Goal: Information Seeking & Learning: Learn about a topic

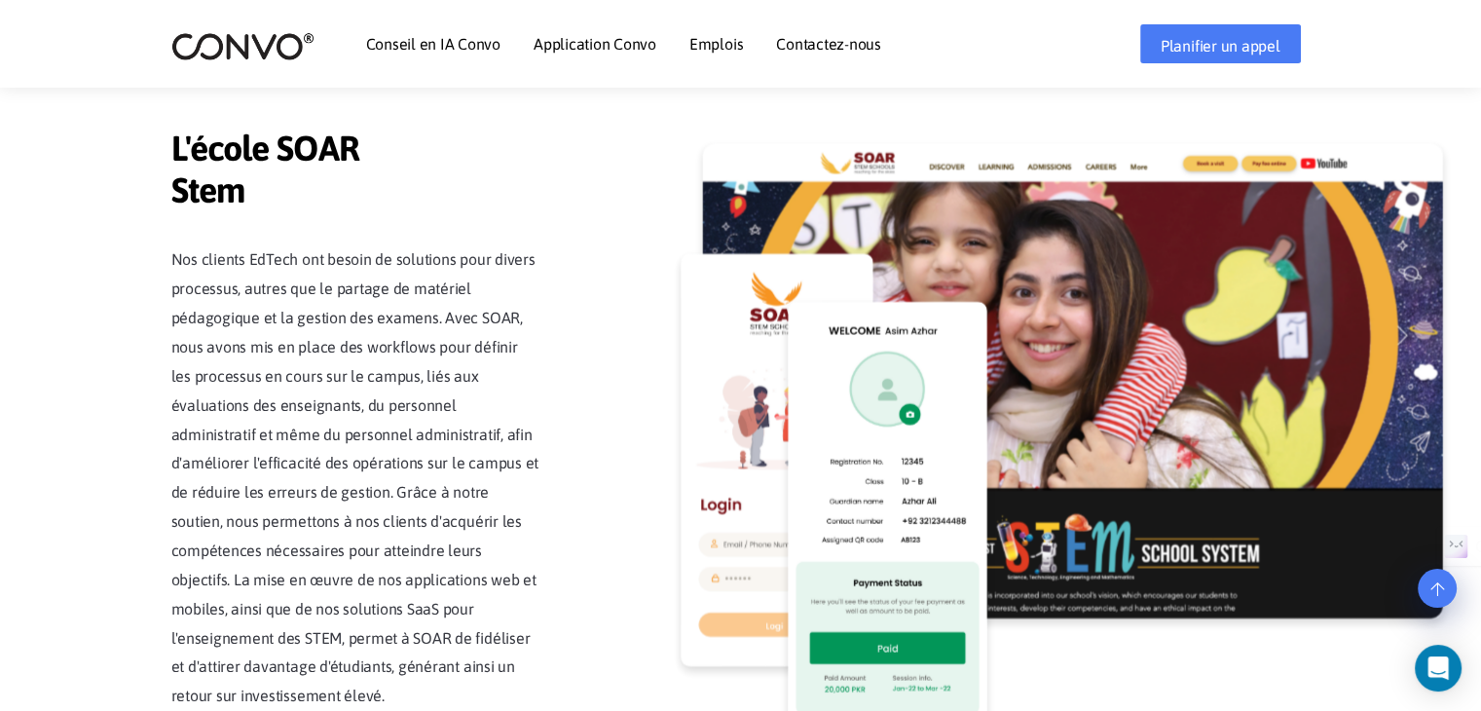
scroll to position [4680, 0]
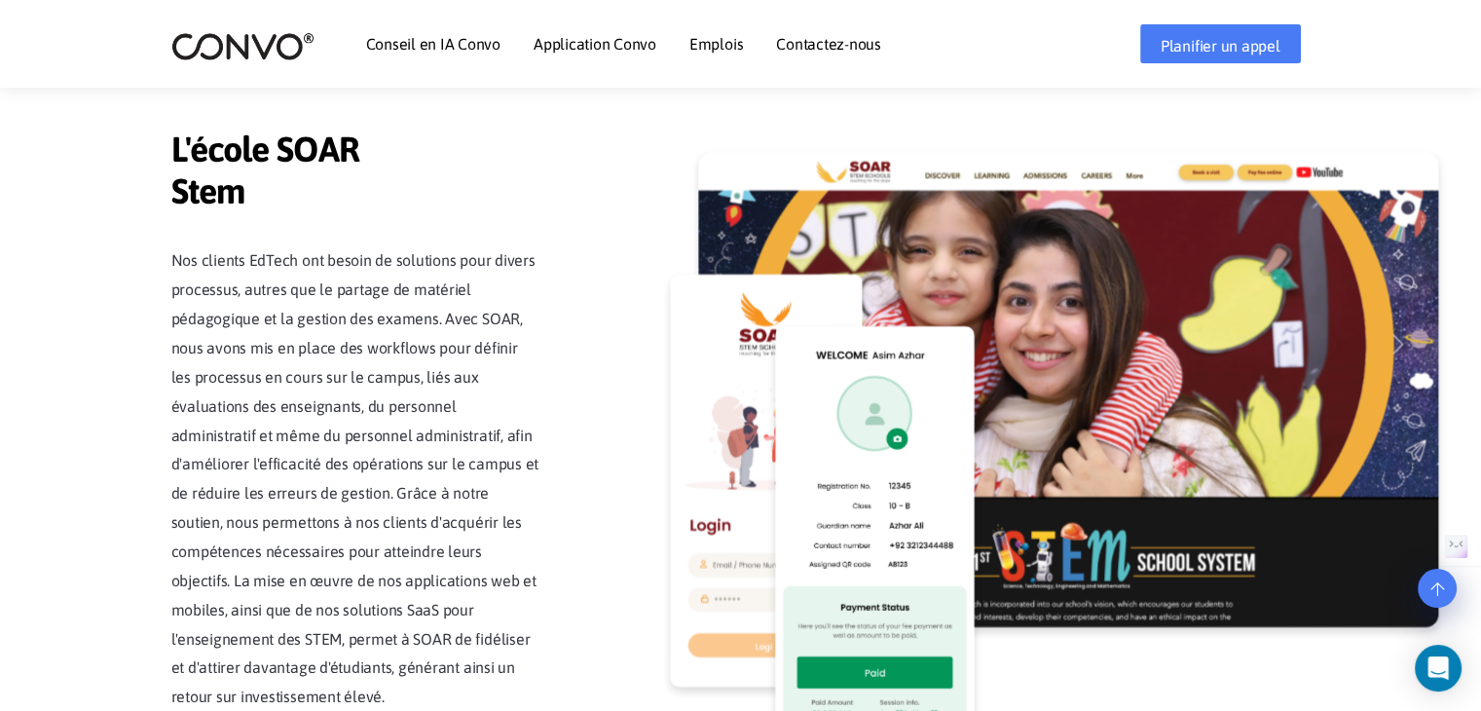
click at [689, 40] on font "Emplois" at bounding box center [716, 44] width 54 height 18
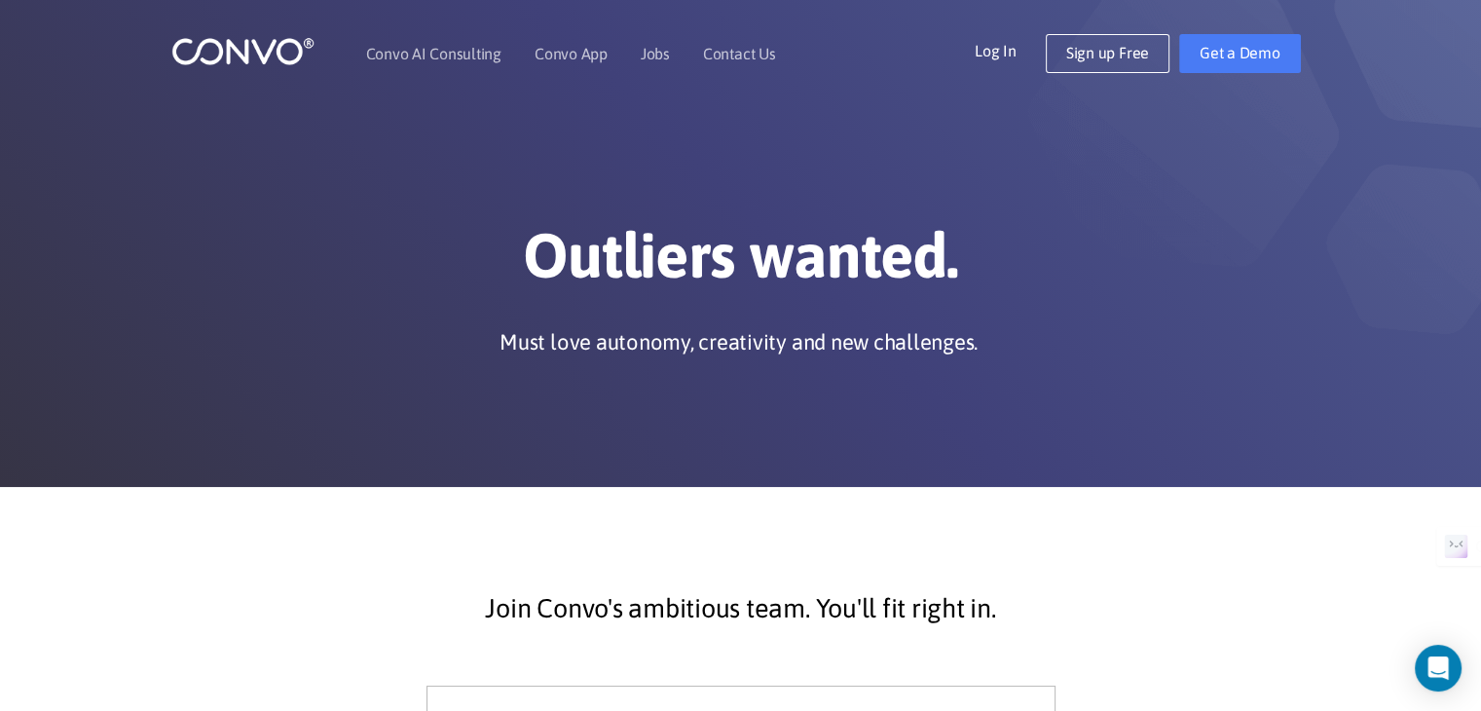
click at [814, 320] on div "Outliers wanted. Must love autonomy, creativity and new challenges." at bounding box center [741, 292] width 1081 height 148
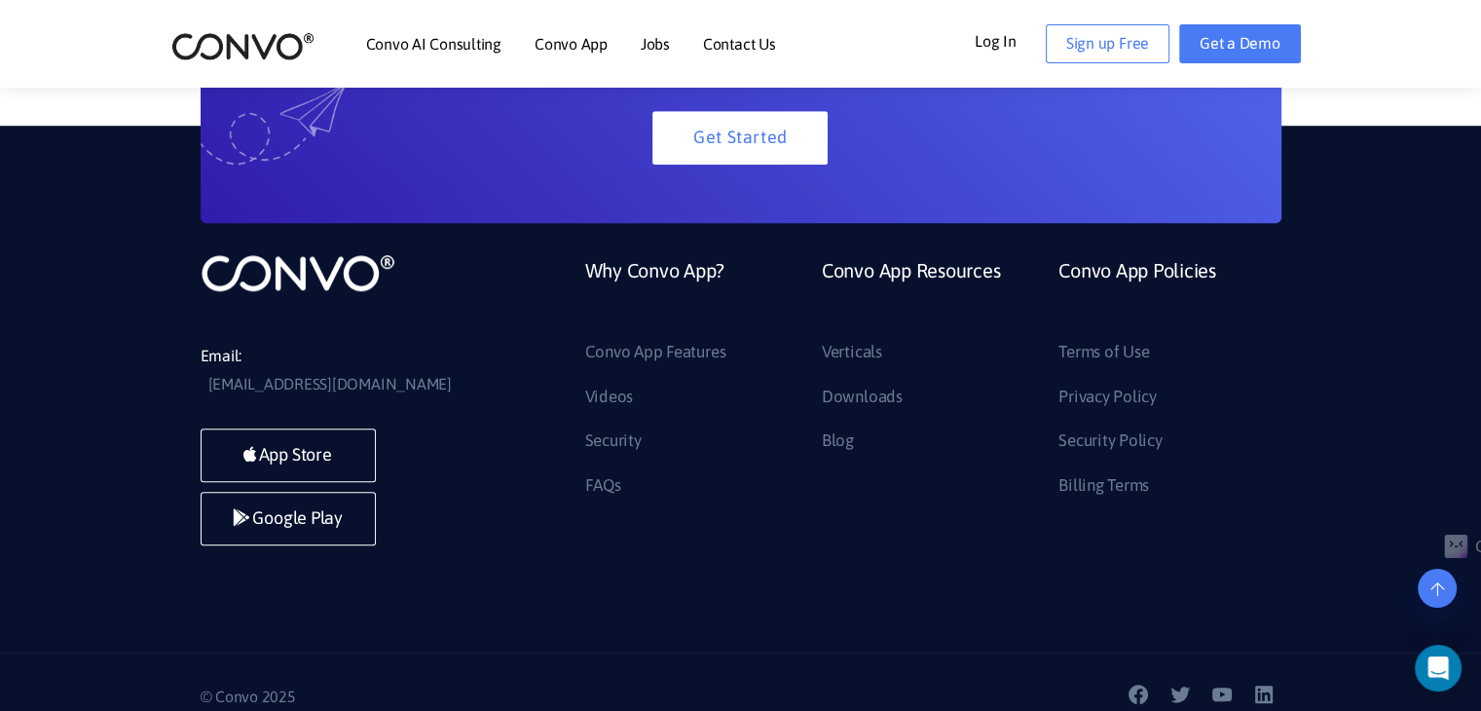
scroll to position [1484, 0]
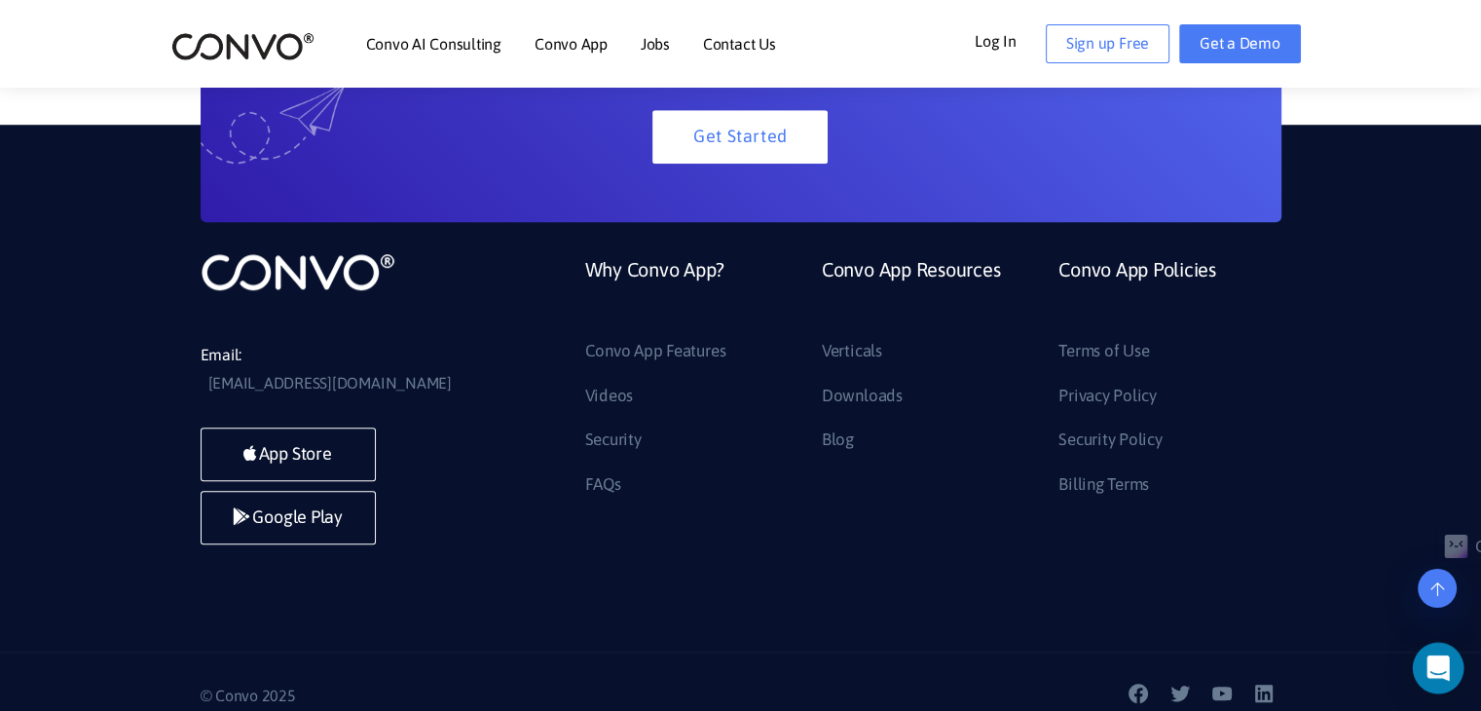
click at [1422, 685] on div "Open Intercom Messenger" at bounding box center [1439, 669] width 52 height 52
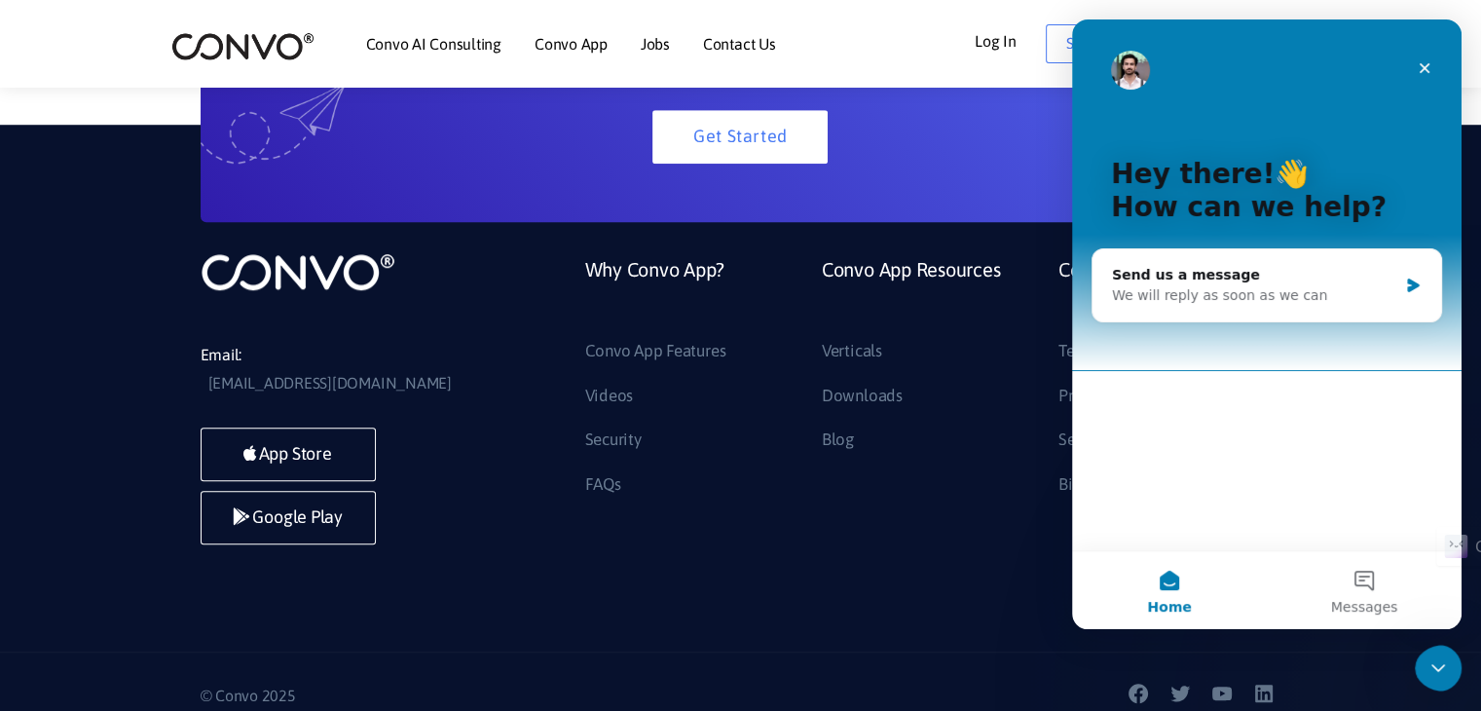
scroll to position [0, 0]
click at [1419, 58] on div "Close" at bounding box center [1424, 68] width 35 height 35
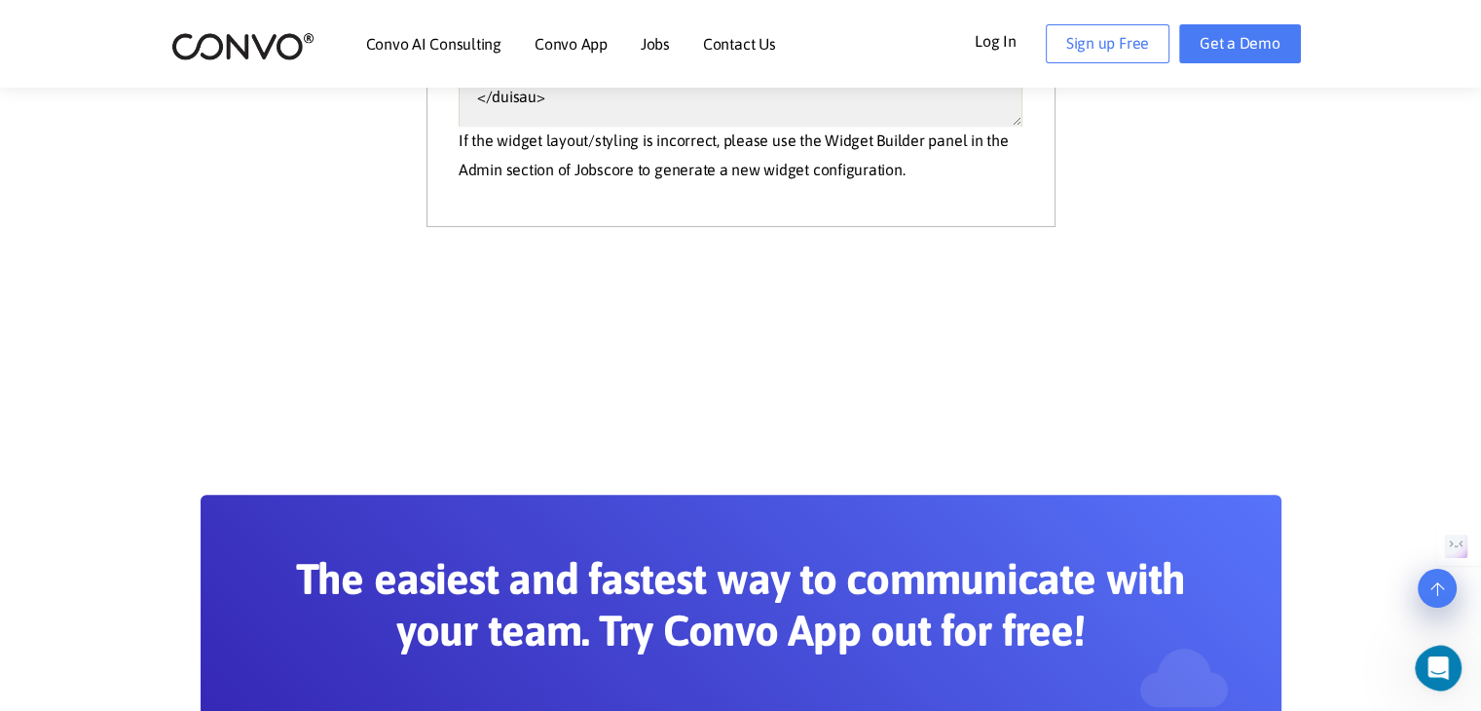
scroll to position [763, 0]
